Goal: Transaction & Acquisition: Purchase product/service

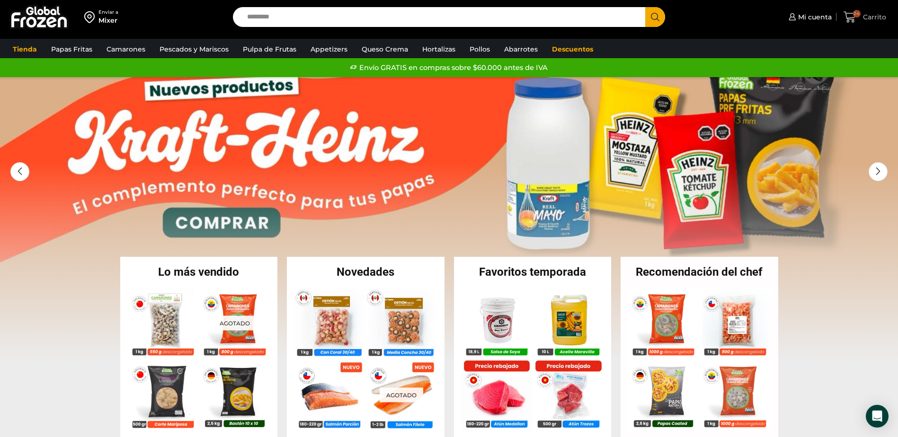
click at [870, 18] on span "Carrito" at bounding box center [873, 16] width 26 height 9
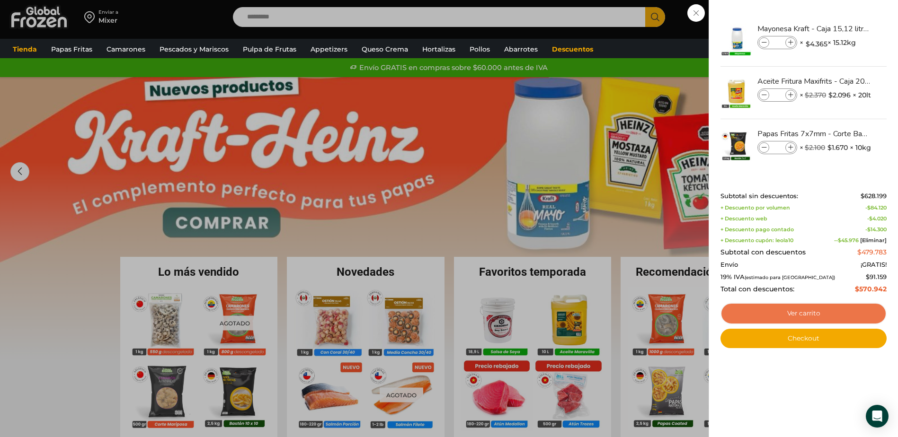
click at [788, 318] on link "Ver carrito" at bounding box center [803, 314] width 166 height 22
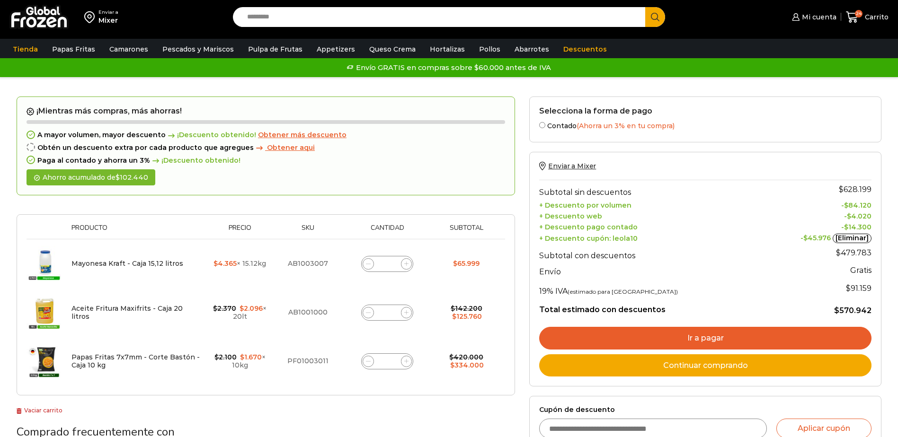
click at [657, 344] on link "Ir a pagar" at bounding box center [705, 338] width 332 height 23
click at [692, 340] on link "Ir a pagar" at bounding box center [705, 338] width 332 height 23
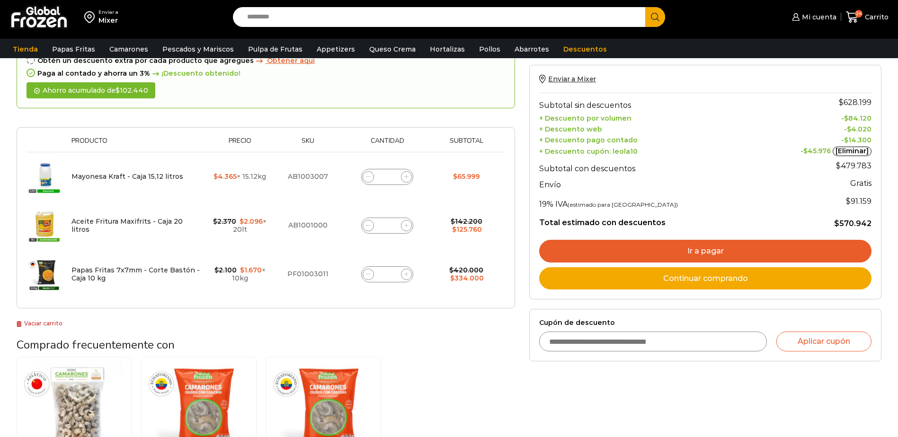
scroll to position [95, 0]
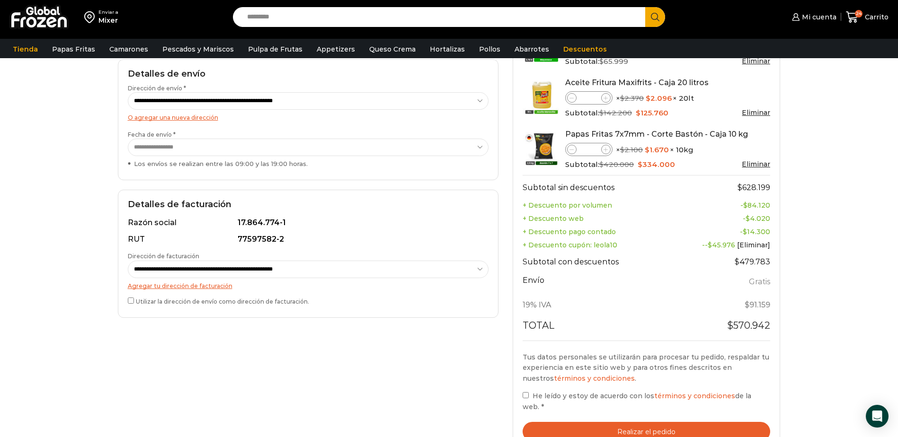
scroll to position [142, 0]
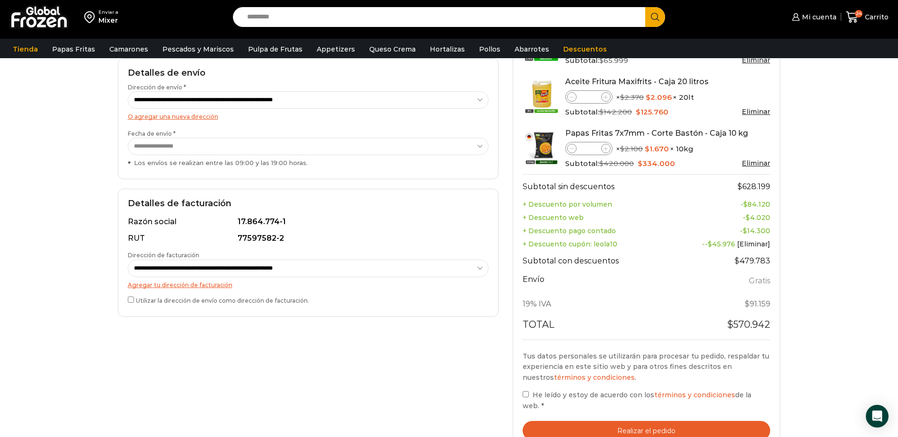
click at [634, 421] on button "Realizar el pedido" at bounding box center [646, 430] width 248 height 19
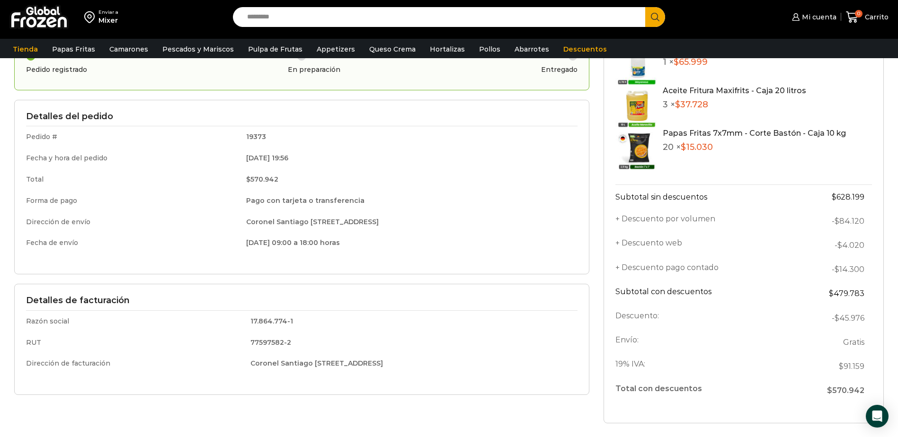
scroll to position [237, 0]
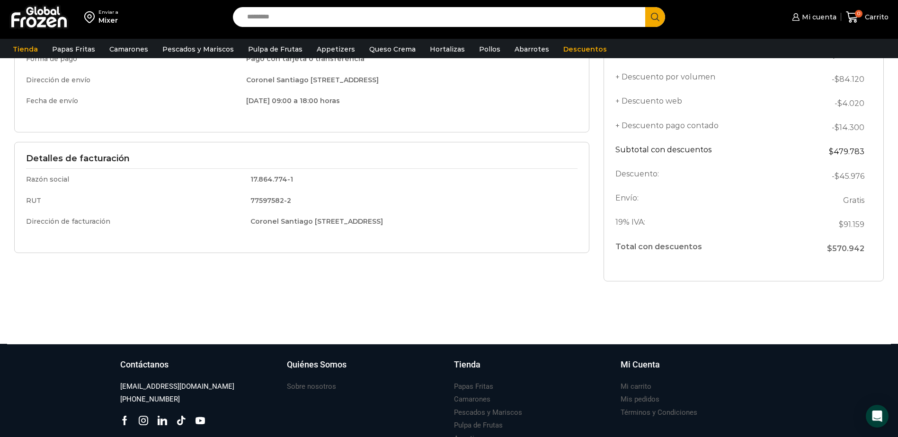
click at [29, 195] on td "RUT" at bounding box center [135, 200] width 218 height 21
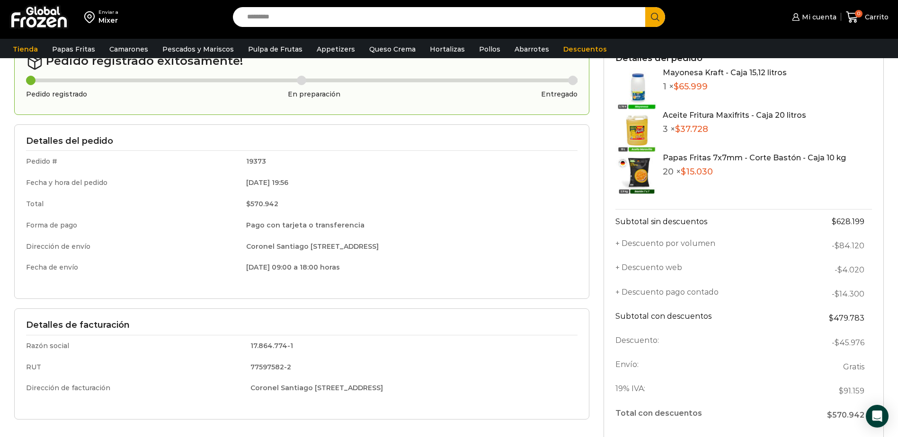
scroll to position [0, 0]
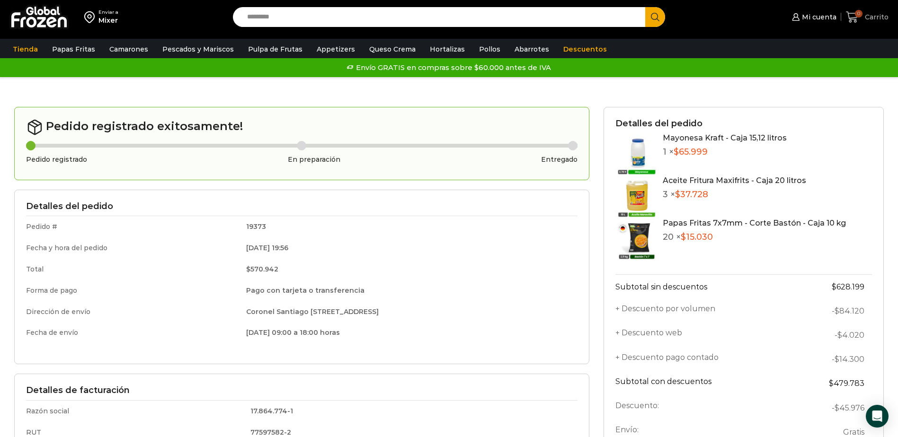
click at [870, 12] on span "Carrito" at bounding box center [875, 16] width 26 height 9
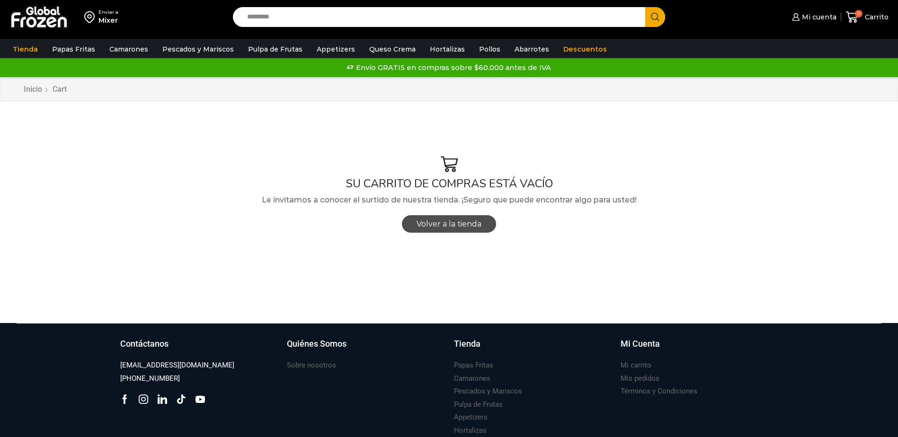
click at [481, 224] on span "Volver a la tienda" at bounding box center [448, 224] width 65 height 9
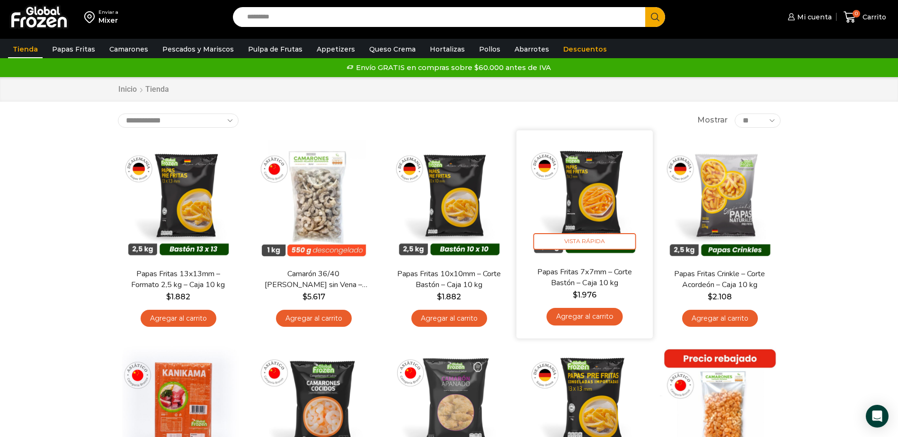
click at [594, 194] on img at bounding box center [584, 198] width 122 height 122
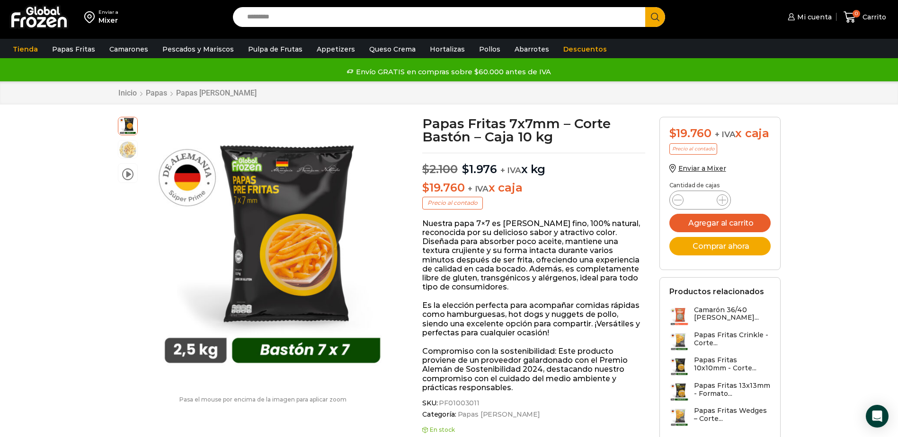
click at [703, 199] on input "*" at bounding box center [700, 200] width 18 height 13
type input "**"
click at [743, 224] on button "Agregar al carrito" at bounding box center [719, 223] width 101 height 18
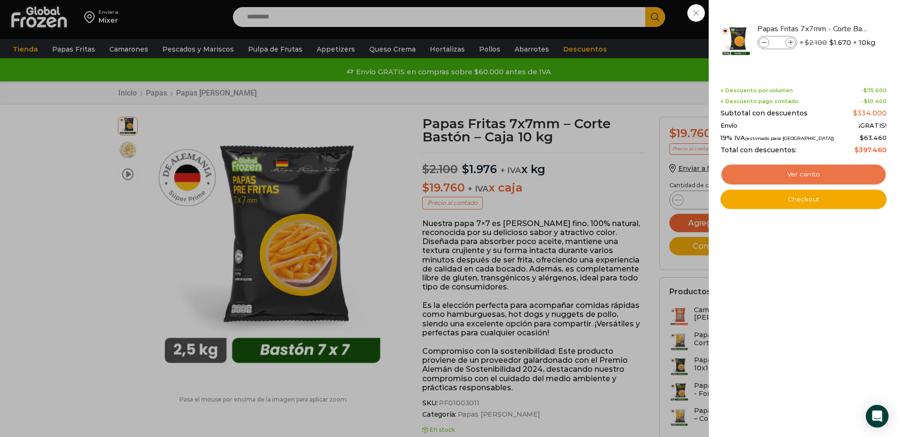
click at [845, 175] on link "Ver carrito" at bounding box center [803, 175] width 166 height 22
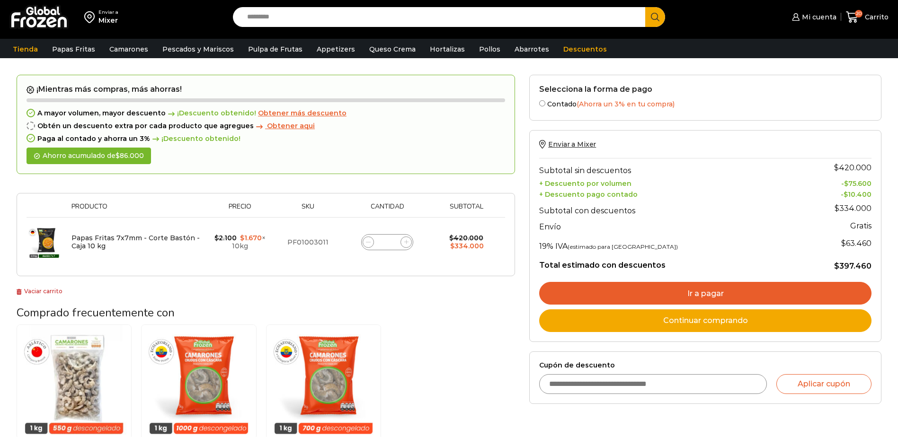
scroll to position [47, 0]
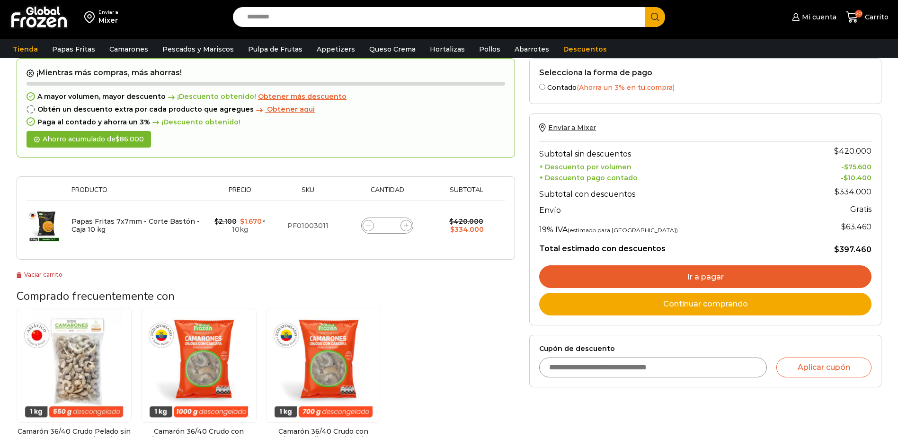
click at [396, 228] on div "Papas Fritas 7x7mm - Corte Bastón - Caja 10 kg cantidad **" at bounding box center [387, 226] width 52 height 16
click at [391, 229] on input "**" at bounding box center [386, 225] width 13 height 13
type input "*"
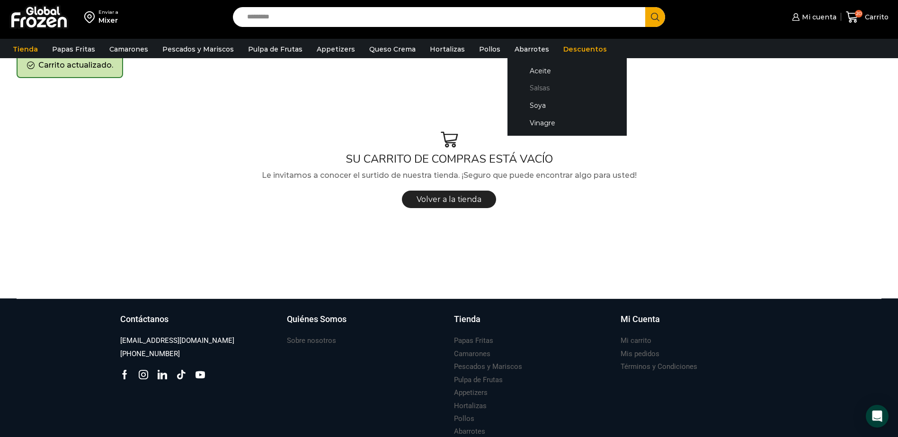
click at [530, 86] on link "Salsas" at bounding box center [567, 88] width 100 height 18
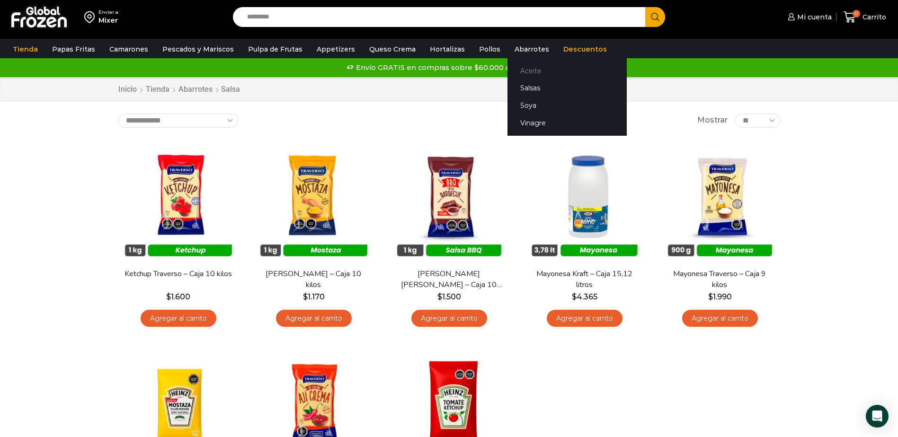
click at [518, 72] on link "Aceite" at bounding box center [566, 71] width 119 height 18
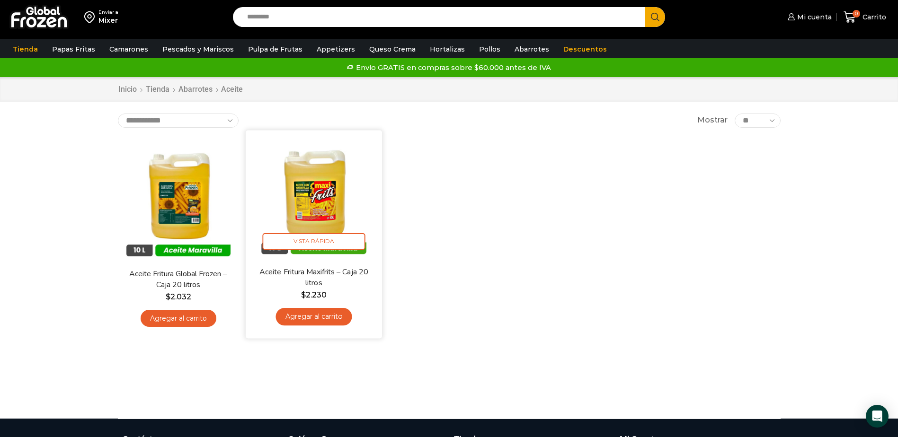
click at [338, 313] on link "Agregar al carrito" at bounding box center [313, 317] width 76 height 18
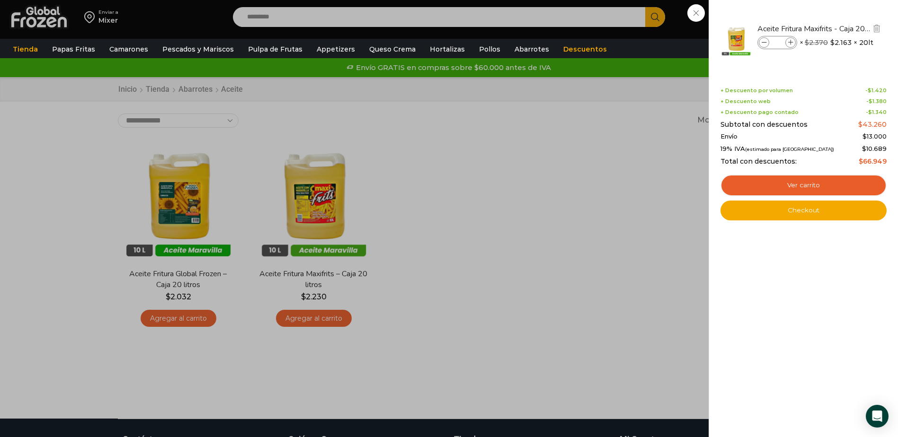
click at [786, 43] on span at bounding box center [790, 42] width 10 height 10
type input "*"
click at [764, 42] on icon at bounding box center [763, 42] width 5 height 5
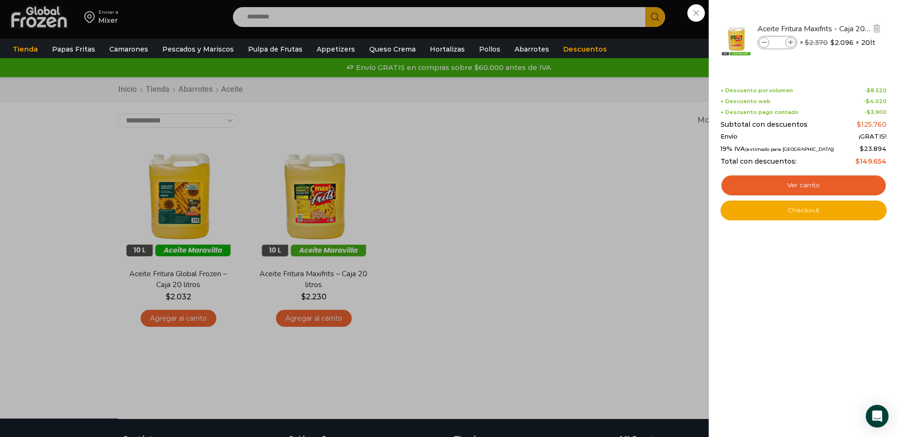
type input "*"
click at [764, 42] on icon at bounding box center [763, 42] width 5 height 5
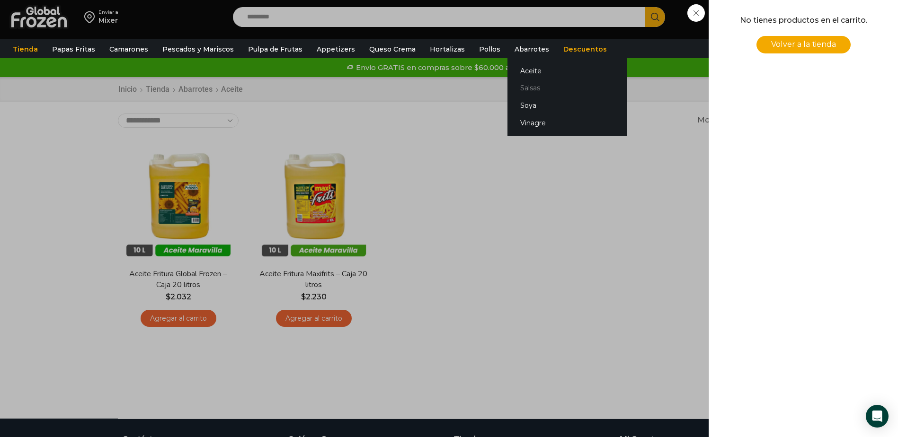
click at [521, 87] on link "Salsas" at bounding box center [566, 88] width 119 height 18
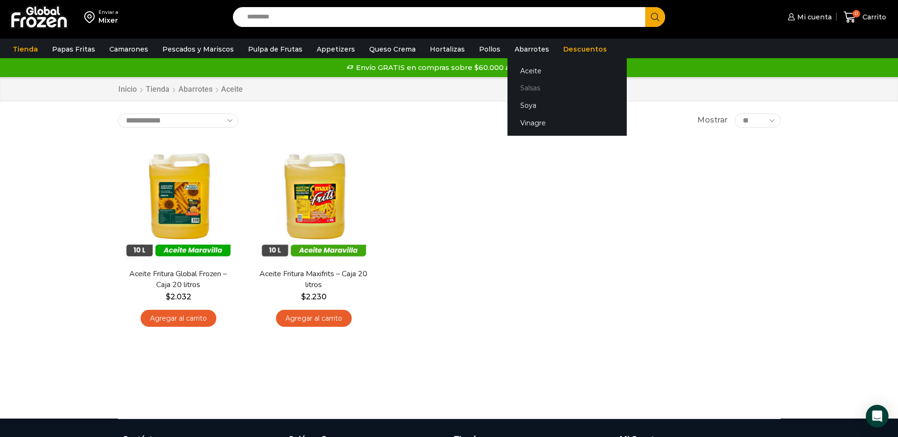
click at [515, 91] on link "Salsas" at bounding box center [566, 88] width 119 height 18
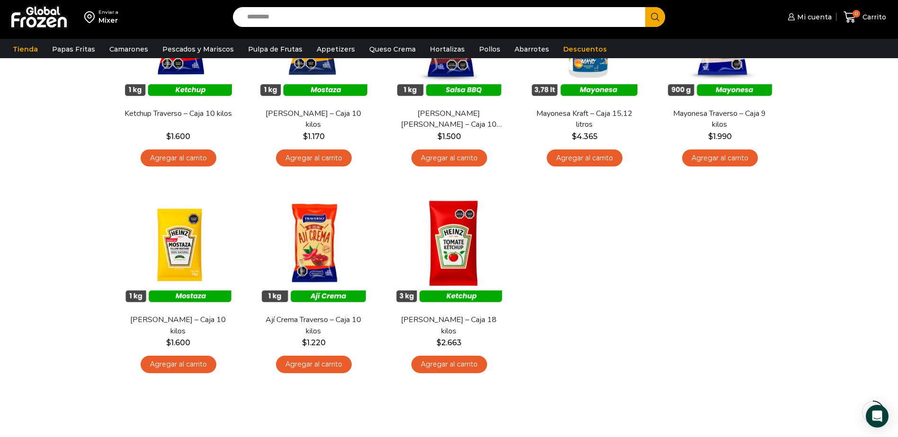
scroll to position [237, 0]
